Goal: Transaction & Acquisition: Download file/media

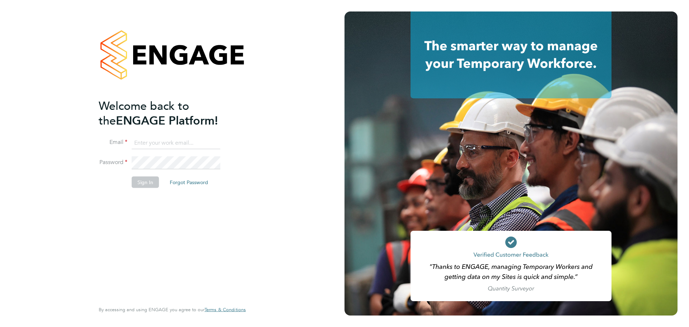
click at [194, 145] on input at bounding box center [176, 142] width 89 height 13
type input "[EMAIL_ADDRESS][DOMAIN_NAME]"
click at [148, 182] on button "Sign In" at bounding box center [145, 181] width 27 height 11
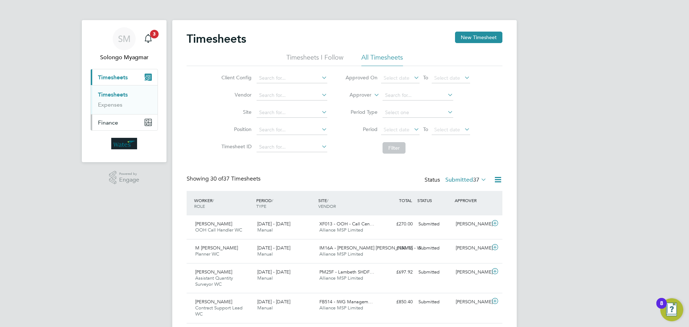
click at [111, 126] on span "Finance" at bounding box center [108, 122] width 20 height 7
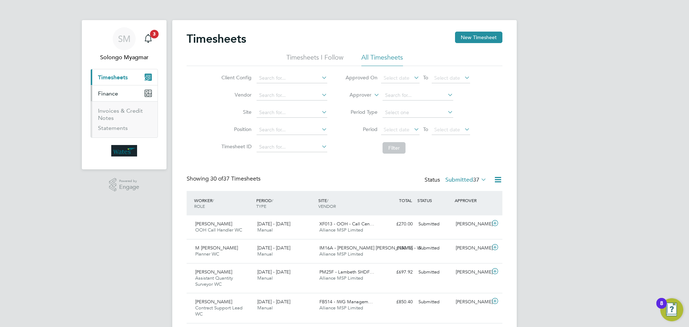
click at [118, 114] on li "Invoices & Credit Notes" at bounding box center [125, 115] width 54 height 17
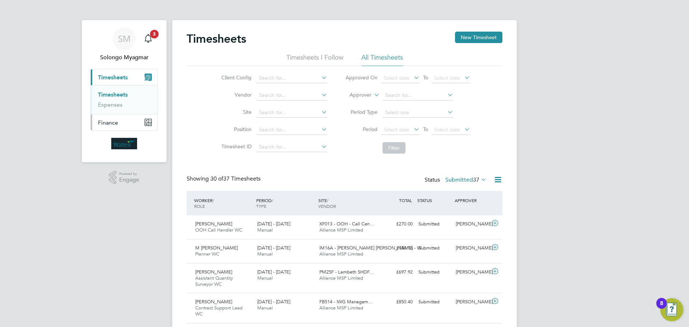
click at [108, 122] on span "Finance" at bounding box center [108, 122] width 20 height 7
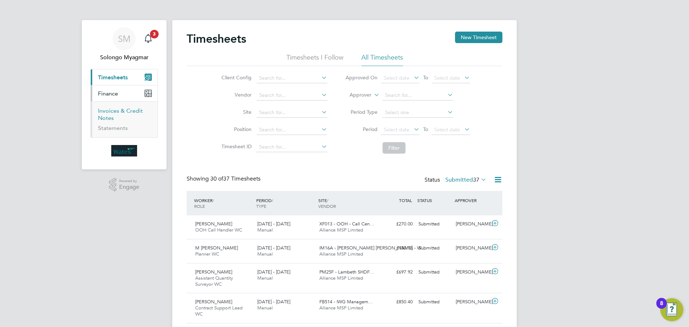
click at [105, 118] on link "Invoices & Credit Notes" at bounding box center [120, 114] width 45 height 14
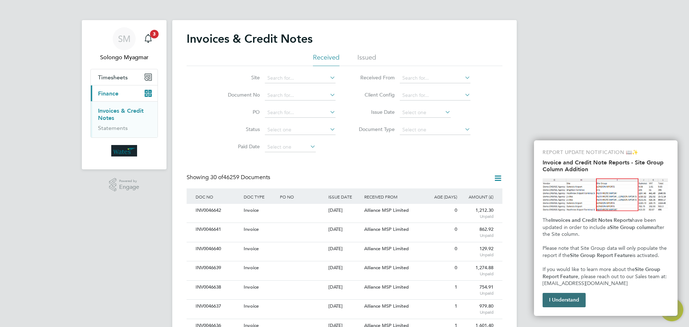
click at [564, 305] on button "I Understand" at bounding box center [564, 300] width 43 height 14
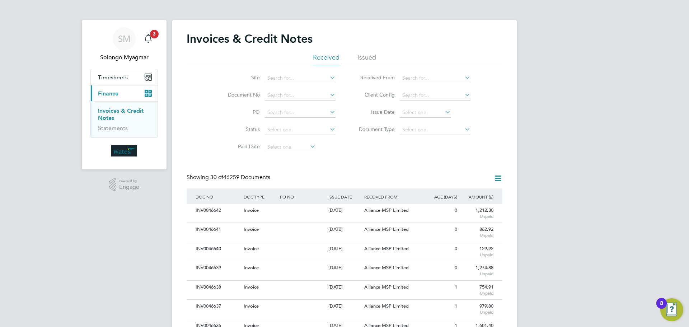
click at [443, 113] on icon at bounding box center [443, 112] width 0 height 10
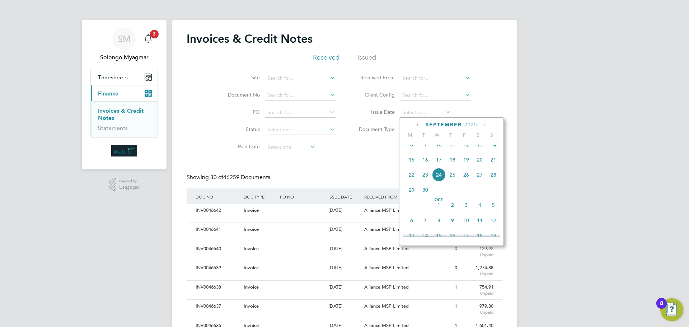
click at [411, 182] on span "22" at bounding box center [412, 175] width 14 height 14
type input "22 Sep 2025"
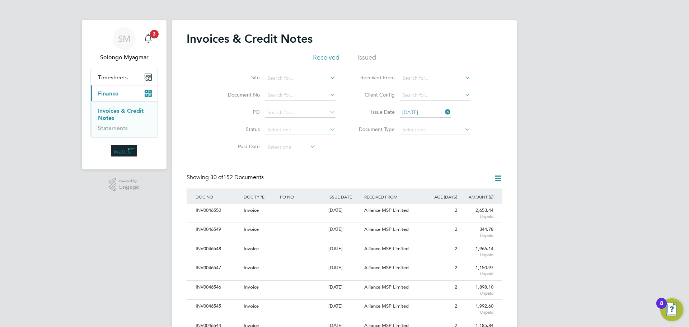
click at [499, 179] on icon at bounding box center [497, 178] width 9 height 9
click at [464, 195] on li "Download invoices" at bounding box center [468, 195] width 68 height 10
click at [496, 177] on icon at bounding box center [497, 178] width 9 height 9
click at [473, 203] on li "Download credit notes" at bounding box center [468, 205] width 68 height 10
click at [443, 111] on icon at bounding box center [443, 112] width 0 height 10
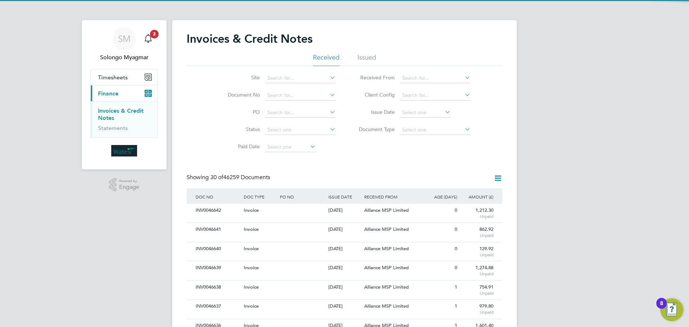
click at [443, 111] on icon at bounding box center [443, 112] width 0 height 10
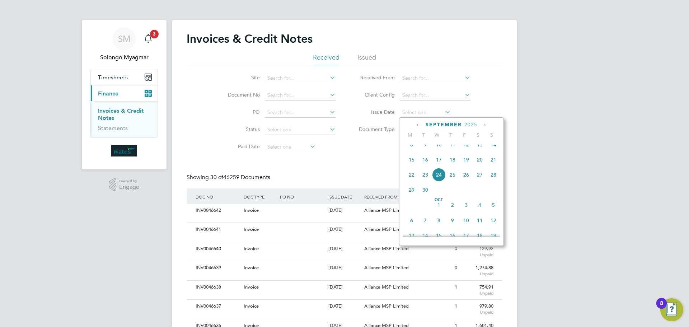
click at [424, 182] on span "23" at bounding box center [425, 175] width 14 height 14
type input "23 Sep 2025"
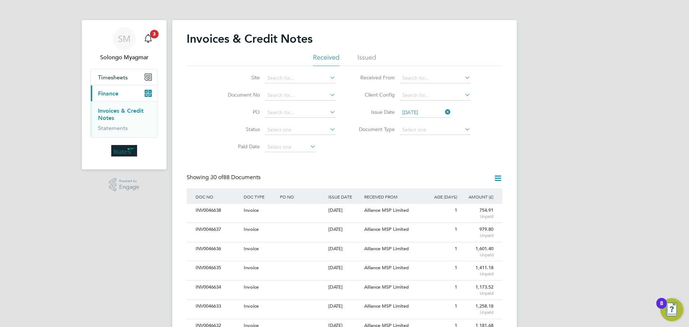
click at [501, 179] on icon at bounding box center [497, 178] width 9 height 9
click at [474, 193] on li "Download invoices" at bounding box center [468, 195] width 68 height 10
click at [499, 181] on icon at bounding box center [497, 178] width 9 height 9
click at [479, 206] on li "Download credit notes" at bounding box center [468, 205] width 68 height 10
